Goal: Check status: Check status

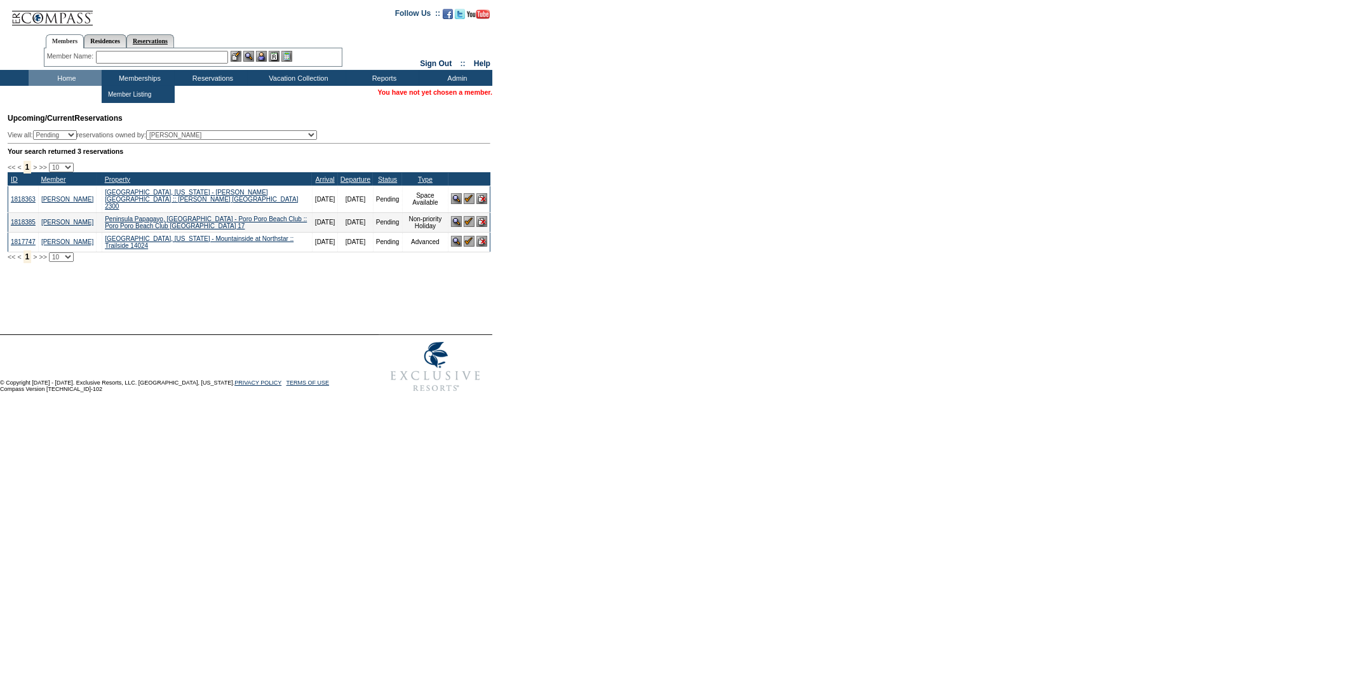
click at [149, 43] on link "Reservations" at bounding box center [150, 40] width 48 height 13
click at [137, 53] on input "text" at bounding box center [121, 57] width 56 height 13
paste input "1773264"
type input "1773264"
click at [159, 52] on img at bounding box center [156, 56] width 11 height 11
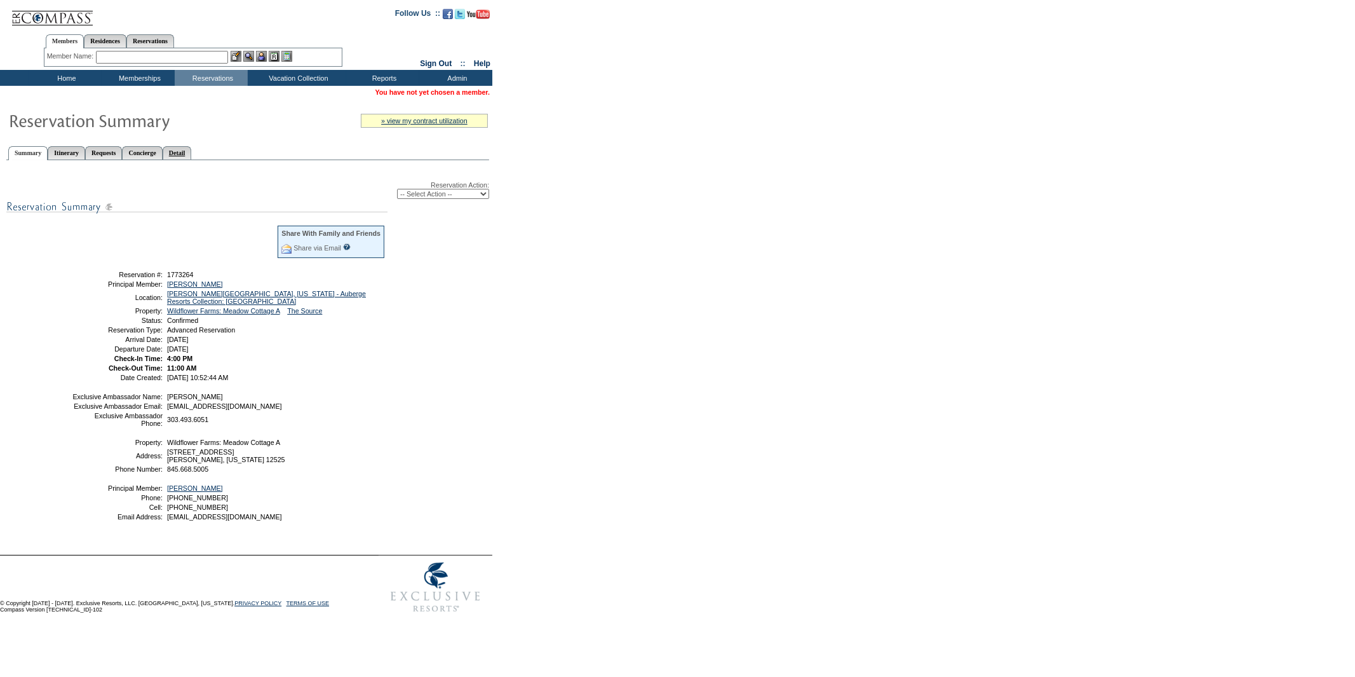
click at [192, 147] on link "Detail" at bounding box center [177, 152] width 29 height 13
